Goal: Transaction & Acquisition: Subscribe to service/newsletter

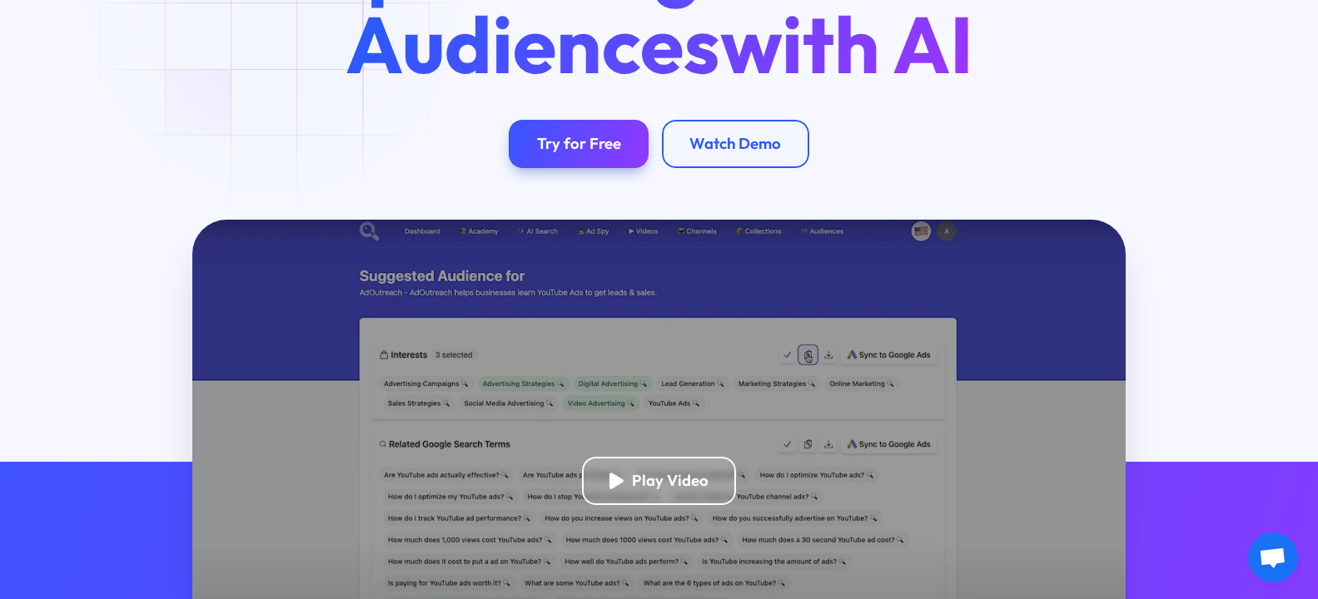
scroll to position [226, 0]
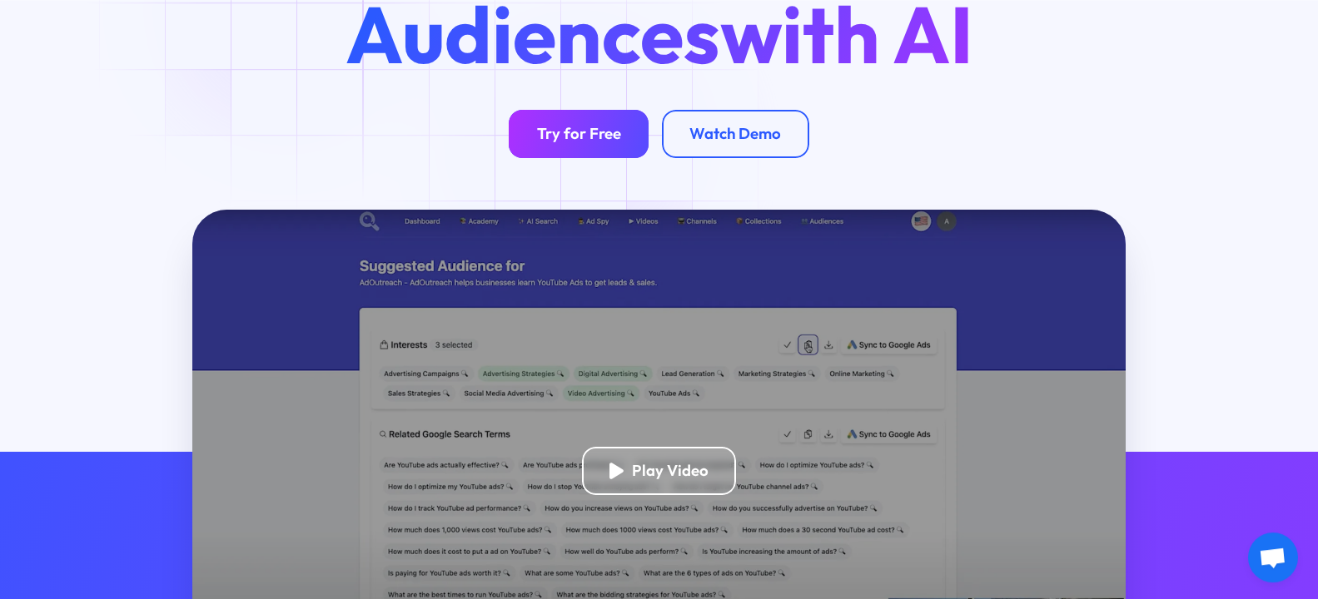
click at [584, 144] on link "Try for Free" at bounding box center [578, 134] width 139 height 48
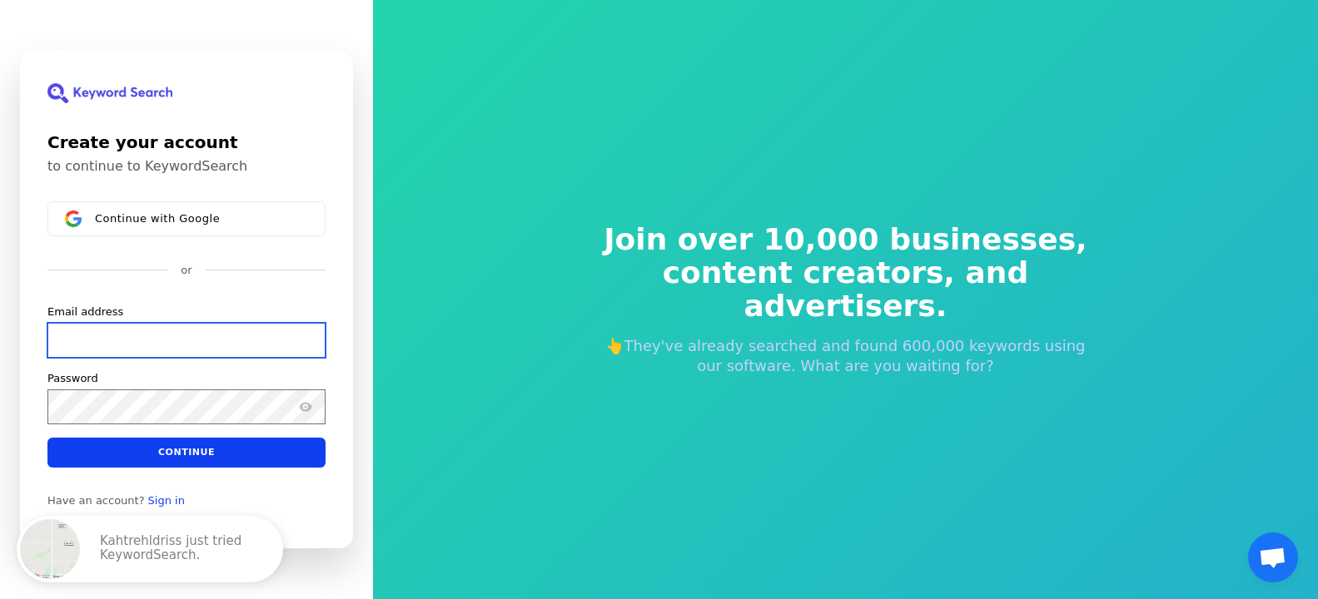
click at [166, 333] on input "Email address" at bounding box center [186, 340] width 278 height 35
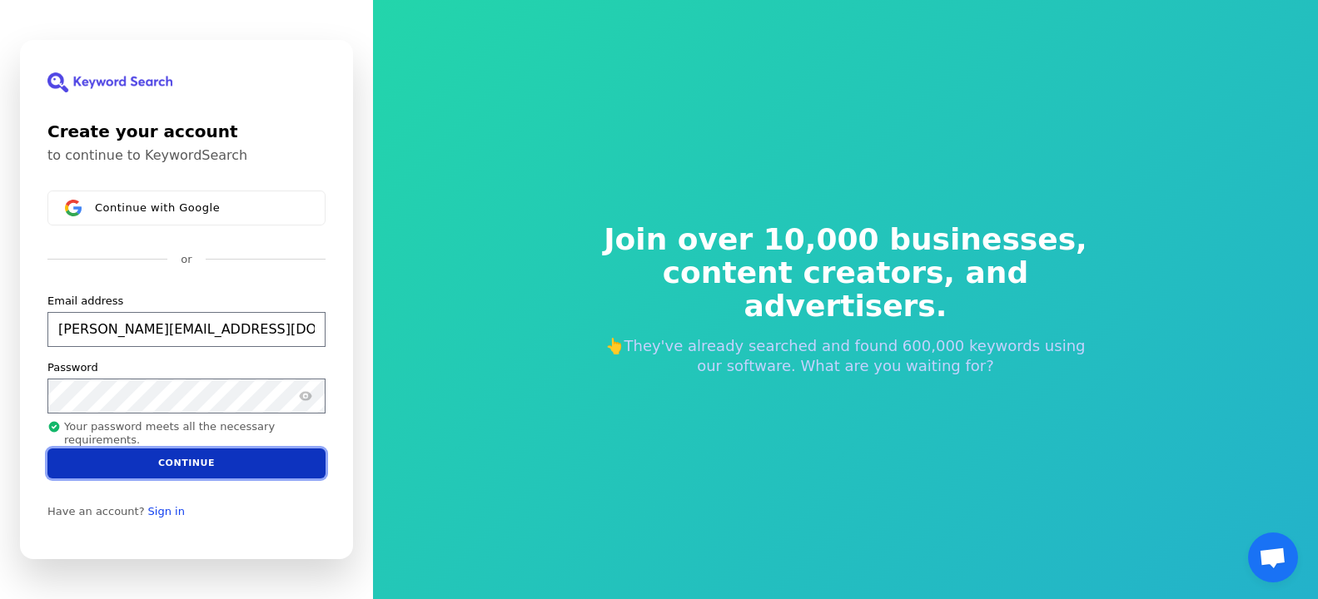
click at [176, 463] on button "Continue" at bounding box center [186, 464] width 278 height 30
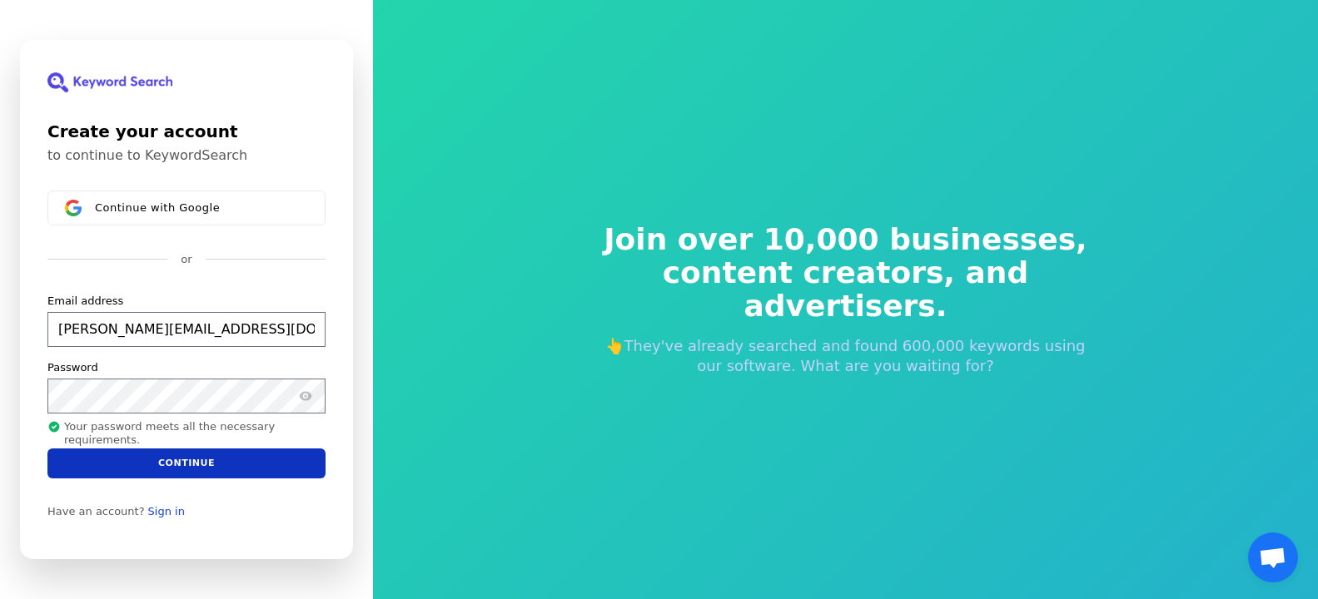
type input "[PERSON_NAME][EMAIL_ADDRESS][DOMAIN_NAME]"
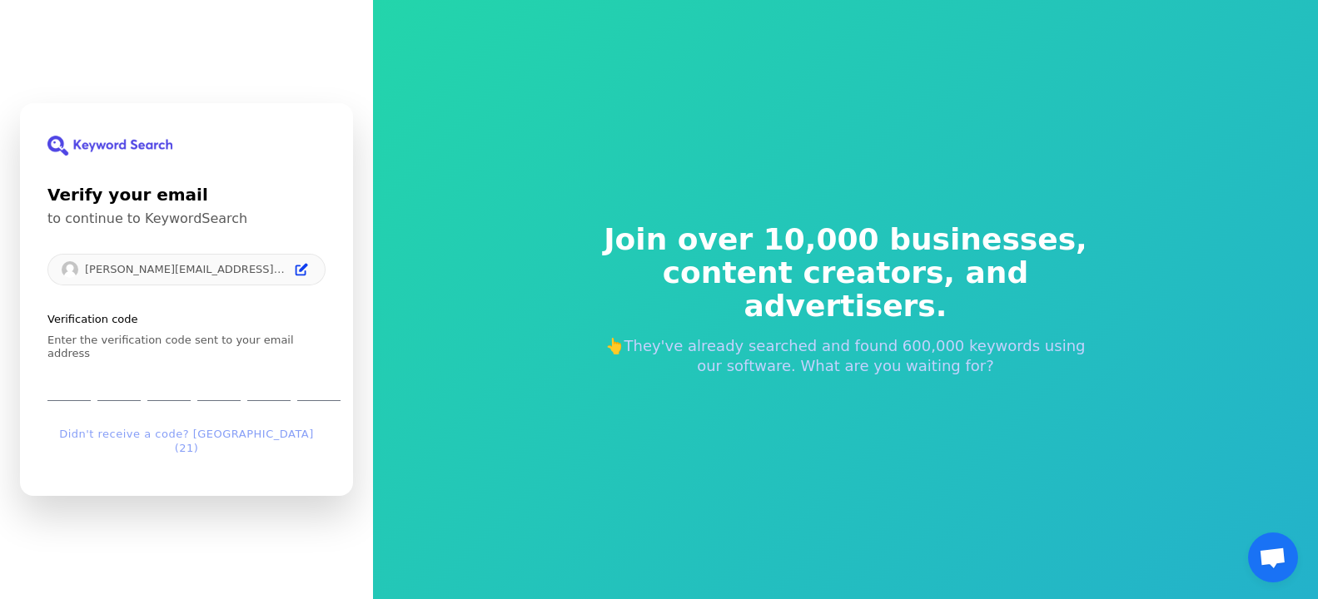
type input "7"
type input "6"
type input "2"
type input "1"
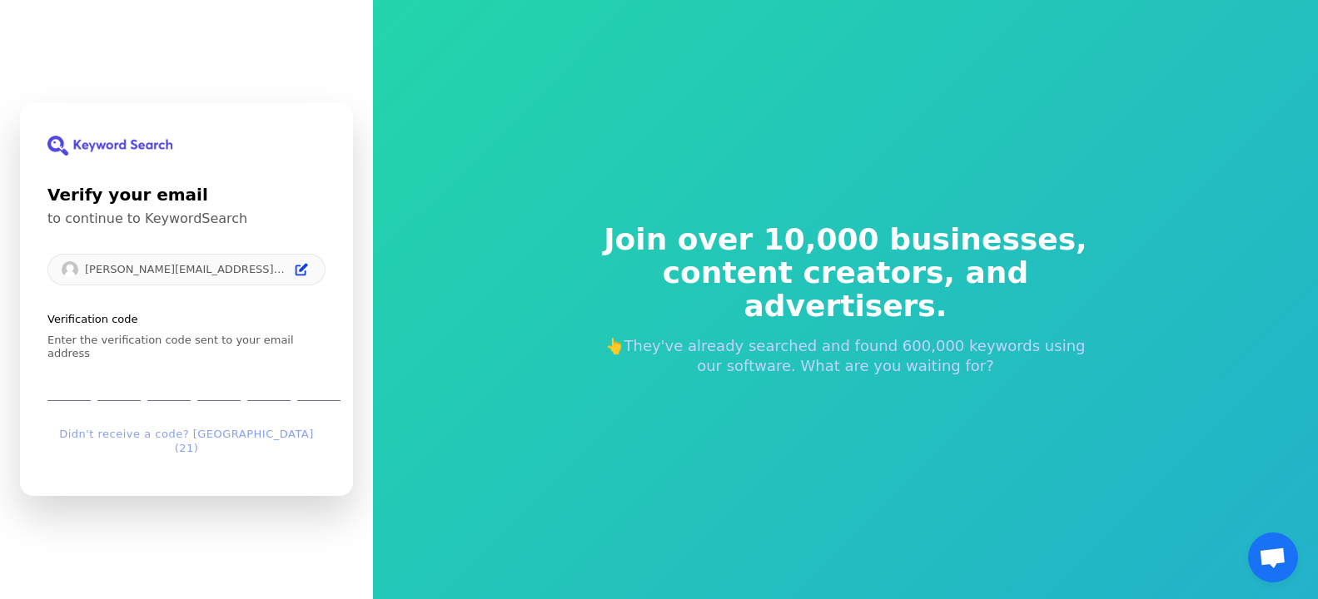
type input "7"
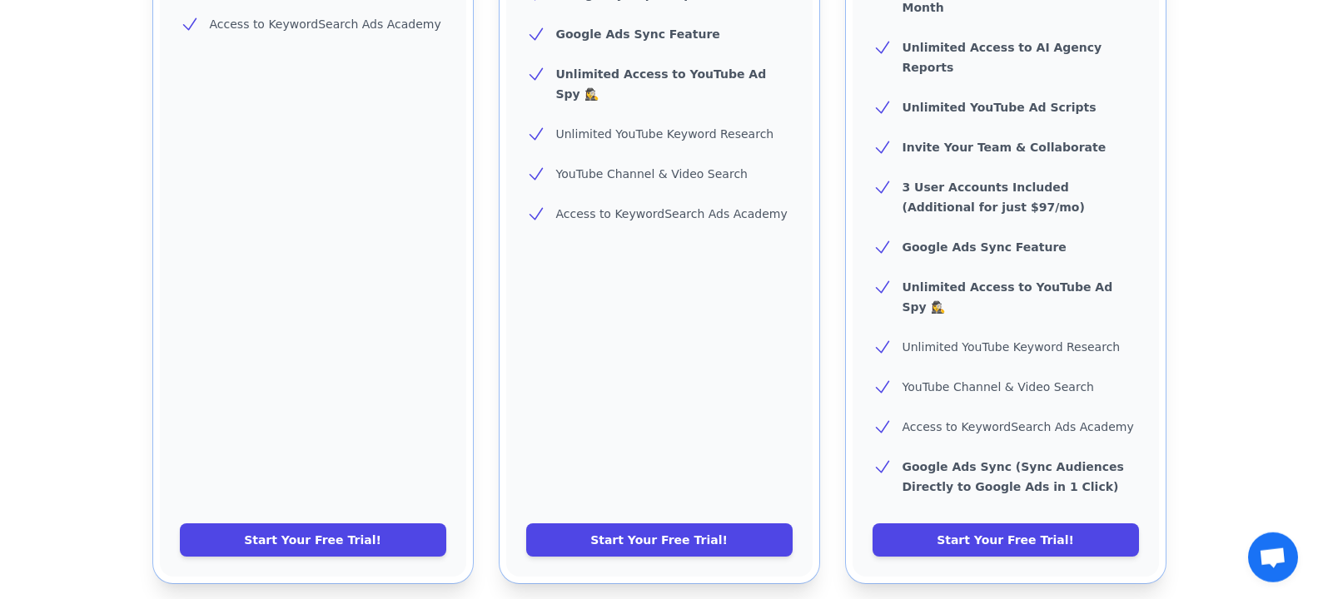
scroll to position [692, 0]
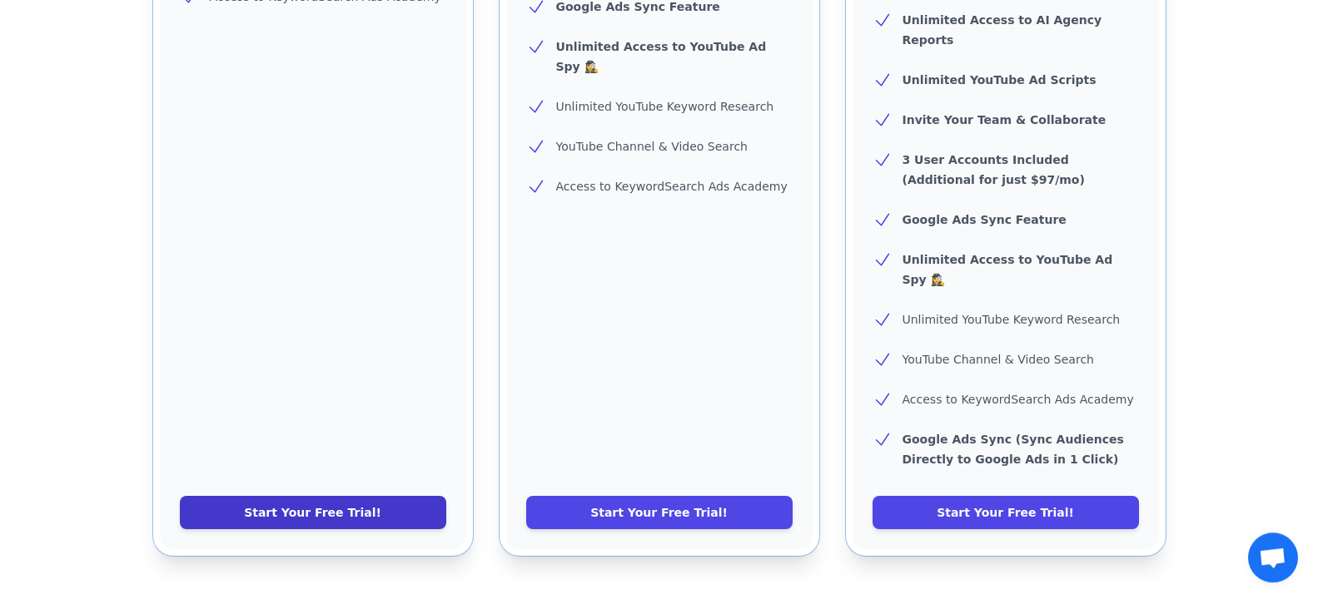
click at [308, 496] on link "Start Your Free Trial!" at bounding box center [313, 512] width 266 height 33
